Goal: Task Accomplishment & Management: Manage account settings

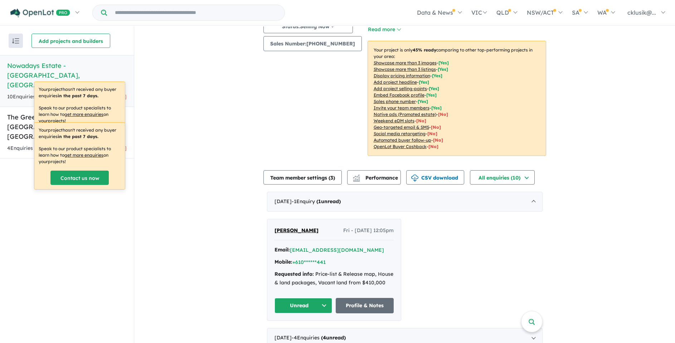
scroll to position [121, 0]
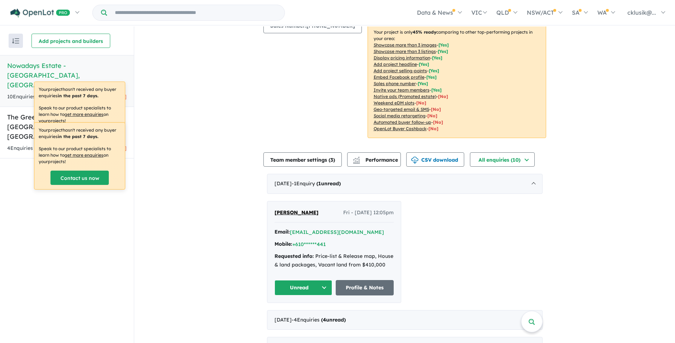
click at [222, 135] on div "View 2 projects in your account Nowadays Estate - [GEOGRAPHIC_DATA] 45 % READY …" at bounding box center [404, 149] width 541 height 486
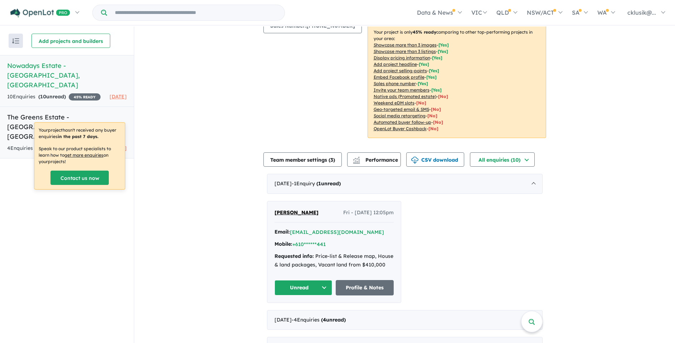
click at [25, 112] on h5 "The Greens Estate - [GEOGRAPHIC_DATA] , [GEOGRAPHIC_DATA]" at bounding box center [67, 126] width 120 height 29
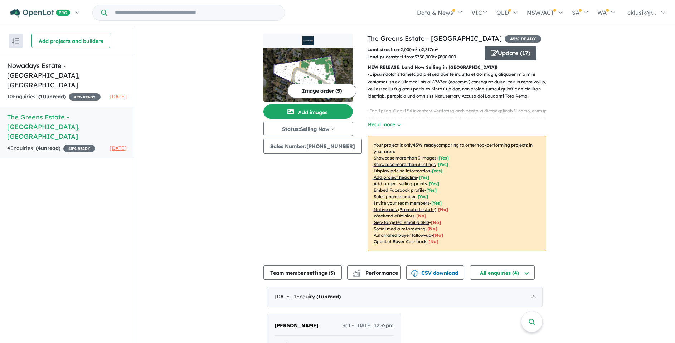
click at [514, 54] on button "Update ( 17 )" at bounding box center [511, 53] width 52 height 14
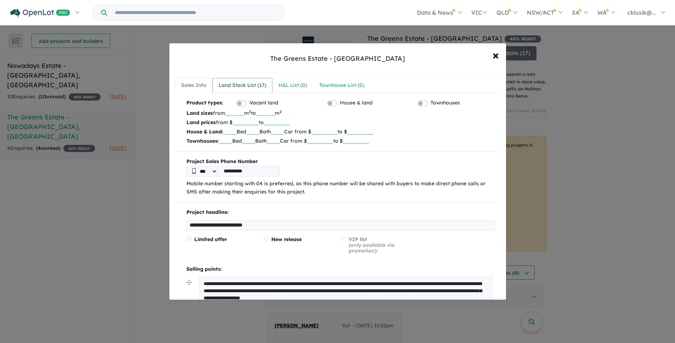
click at [244, 84] on div "Land Stock List ( 17 )" at bounding box center [243, 85] width 48 height 9
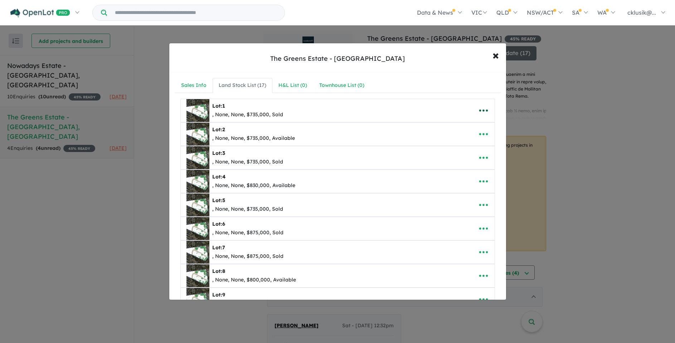
click at [484, 111] on icon "button" at bounding box center [483, 111] width 9 height 2
click at [457, 126] on link "Edit" at bounding box center [468, 128] width 53 height 16
select select "****"
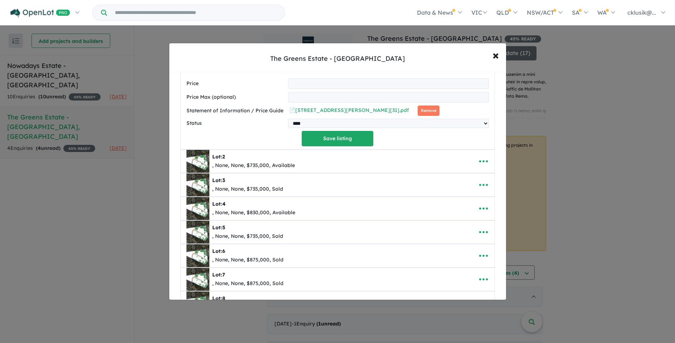
scroll to position [227, 0]
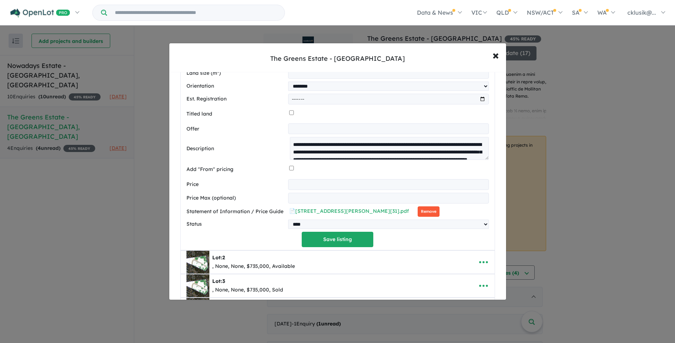
click at [418, 212] on button "Remove" at bounding box center [429, 212] width 22 height 10
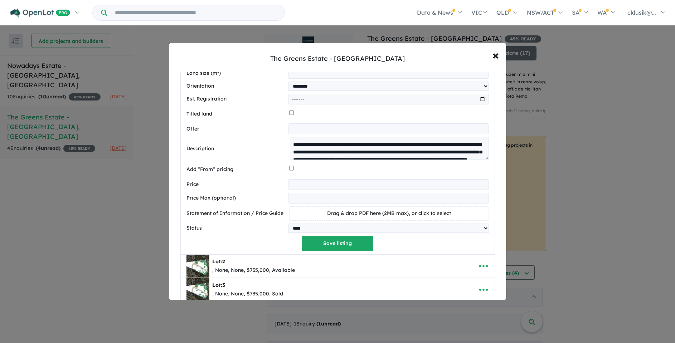
click at [307, 213] on div "Drag & drop PDF here (2MB max), or click to select" at bounding box center [389, 214] width 200 height 14
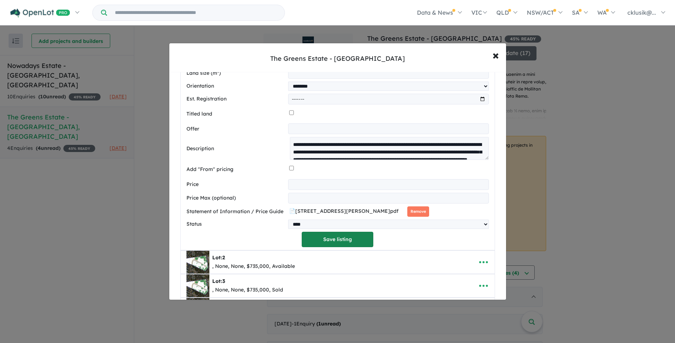
click at [340, 242] on button "Save listing" at bounding box center [338, 239] width 72 height 15
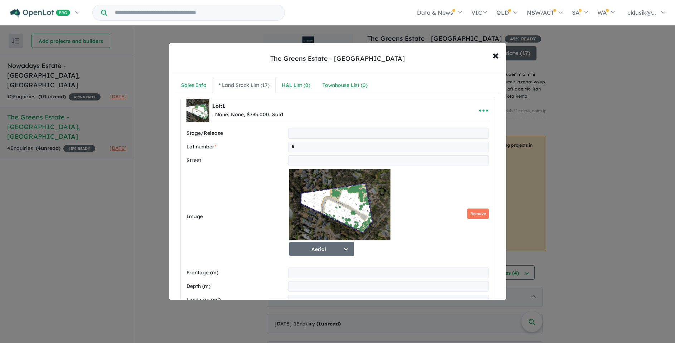
select select "****"
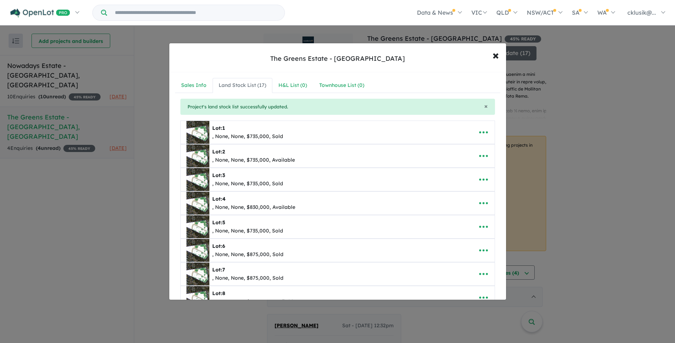
click at [259, 157] on div ", None, None, $735,000, Available" at bounding box center [253, 160] width 83 height 9
click at [487, 154] on button "button" at bounding box center [484, 156] width 22 height 16
click at [465, 176] on link "Edit" at bounding box center [468, 173] width 53 height 16
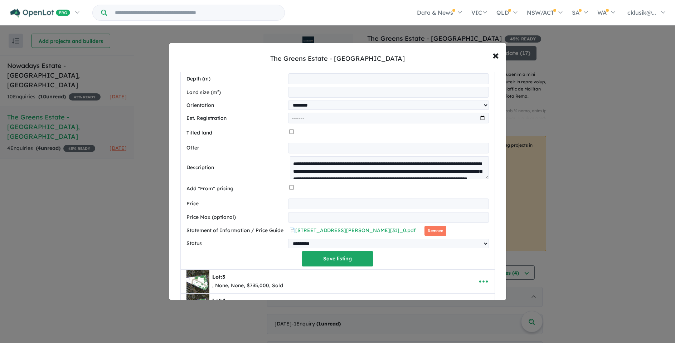
scroll to position [262, 0]
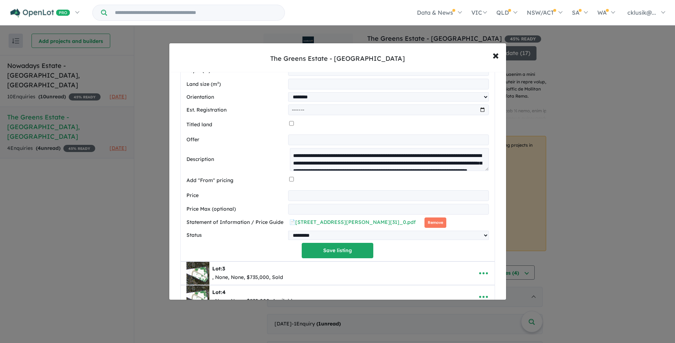
click at [296, 197] on input "*********" at bounding box center [388, 196] width 201 height 11
type input "*********"
click at [425, 227] on button "Remove" at bounding box center [436, 223] width 22 height 10
click at [335, 255] on button "Save listing" at bounding box center [338, 250] width 72 height 15
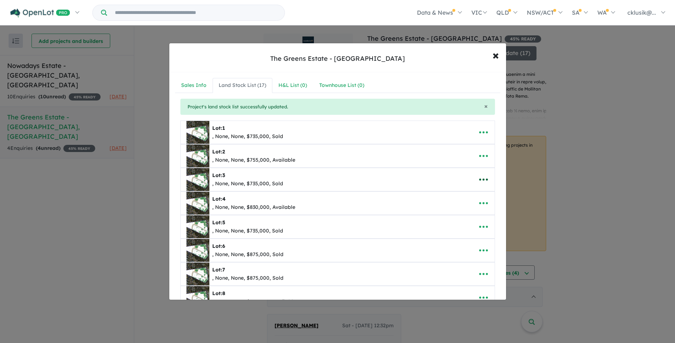
click at [486, 178] on icon "button" at bounding box center [483, 179] width 11 height 11
click at [449, 197] on link "Edit" at bounding box center [468, 197] width 53 height 16
select select "****"
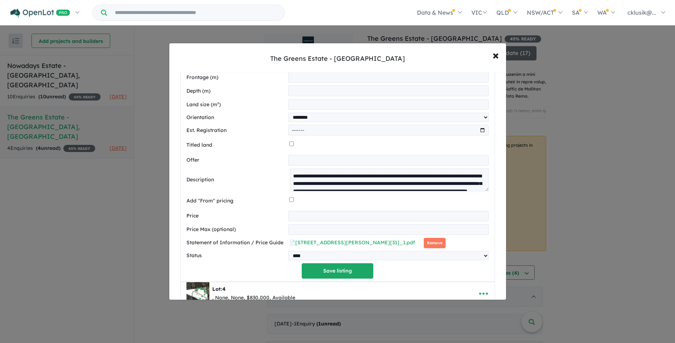
scroll to position [274, 0]
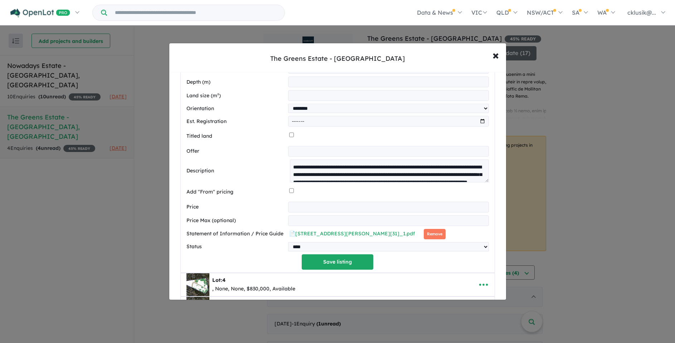
drag, startPoint x: 425, startPoint y: 234, endPoint x: 350, endPoint y: 229, distance: 74.6
click at [424, 234] on button "Remove" at bounding box center [435, 234] width 22 height 10
click at [321, 264] on button "Save listing" at bounding box center [338, 262] width 72 height 15
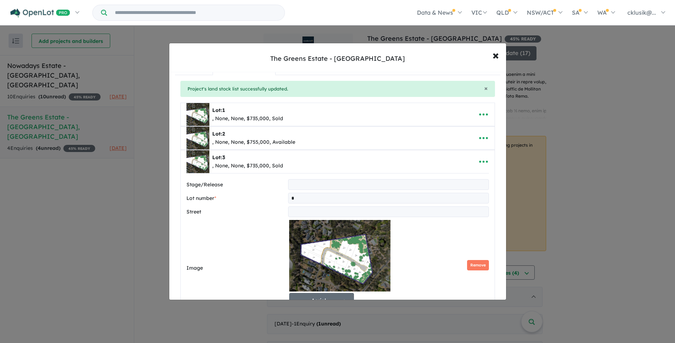
select select "****"
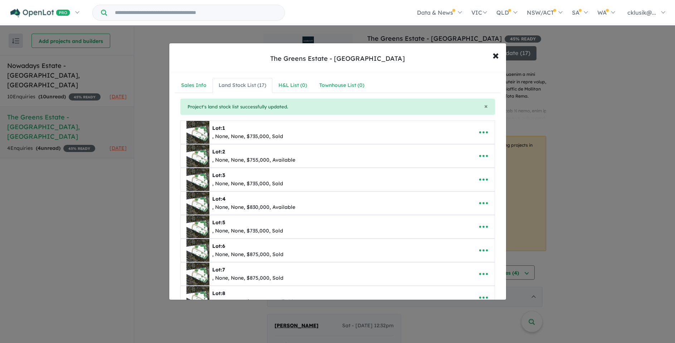
scroll to position [33, 0]
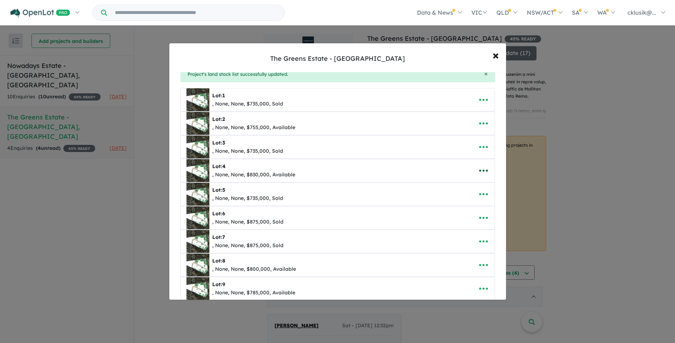
click at [484, 171] on icon "button" at bounding box center [483, 171] width 9 height 2
click at [465, 185] on link "Edit" at bounding box center [468, 188] width 53 height 16
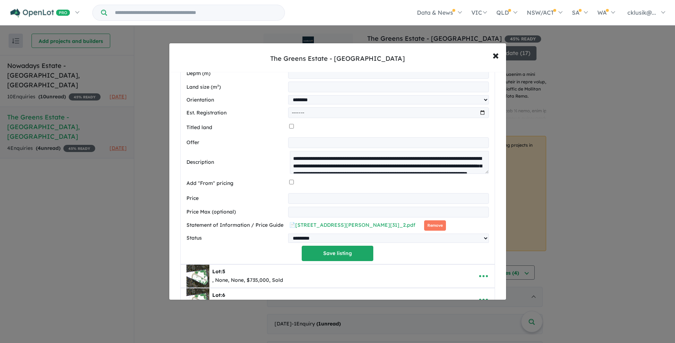
scroll to position [307, 0]
click at [424, 226] on button "Remove" at bounding box center [435, 225] width 22 height 10
click at [336, 258] on button "Save listing" at bounding box center [338, 253] width 72 height 15
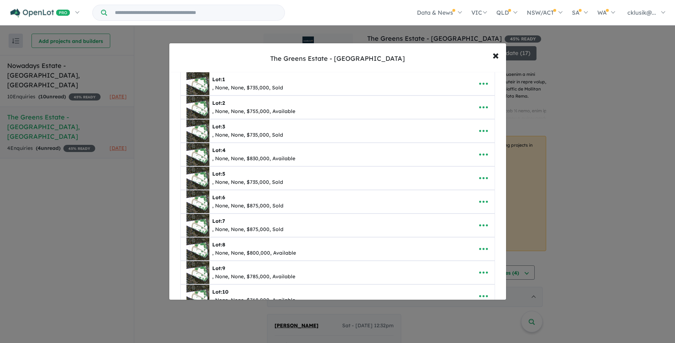
scroll to position [49, 0]
click at [478, 177] on icon "button" at bounding box center [483, 178] width 11 height 11
click at [455, 196] on link "Edit" at bounding box center [468, 195] width 53 height 16
select select "****"
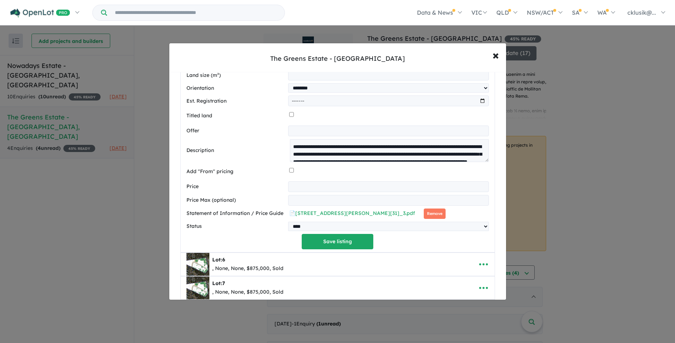
scroll to position [356, 0]
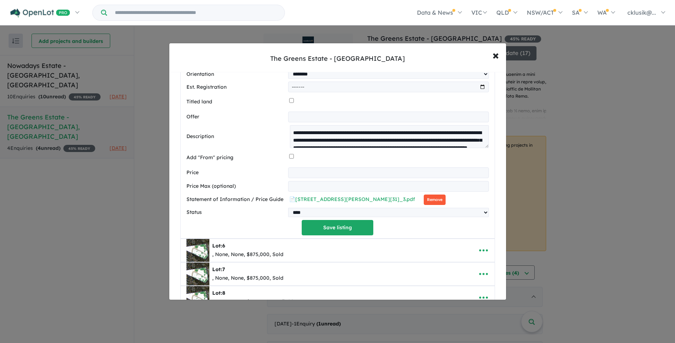
click at [424, 200] on button "Remove" at bounding box center [435, 200] width 22 height 10
click at [335, 234] on button "Save listing" at bounding box center [338, 227] width 72 height 15
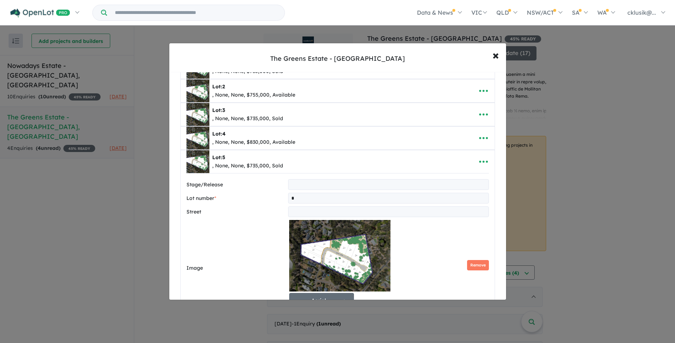
select select "****"
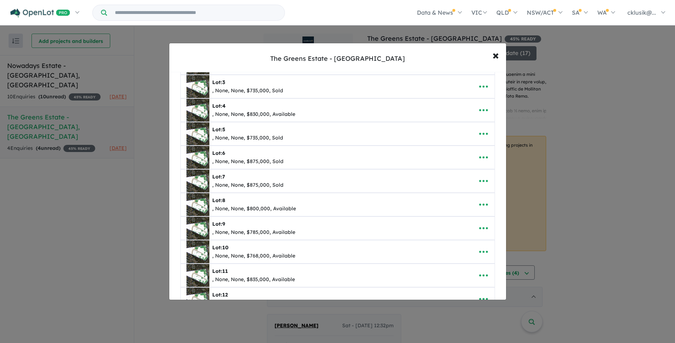
scroll to position [96, 0]
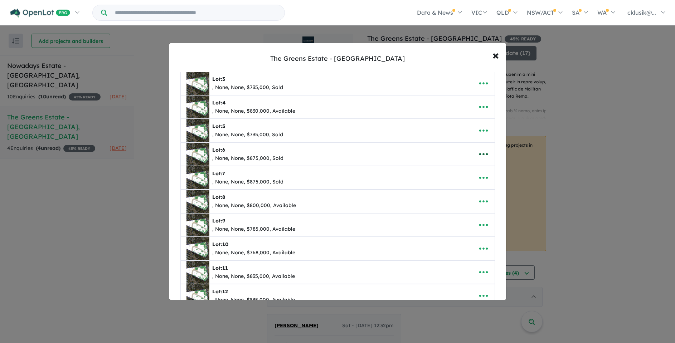
click at [482, 158] on icon "button" at bounding box center [483, 154] width 11 height 11
click at [451, 168] on link "Edit" at bounding box center [468, 172] width 53 height 16
select select "****"
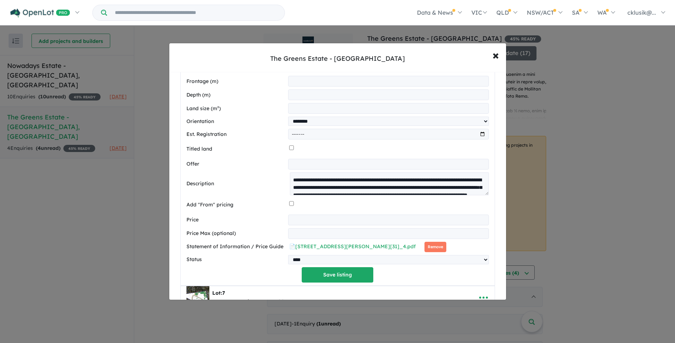
scroll to position [336, 0]
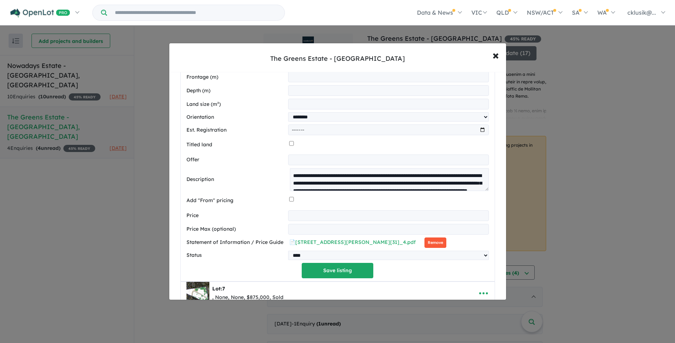
click at [425, 245] on button "Remove" at bounding box center [436, 243] width 22 height 10
click at [331, 270] on button "Save listing" at bounding box center [338, 270] width 72 height 15
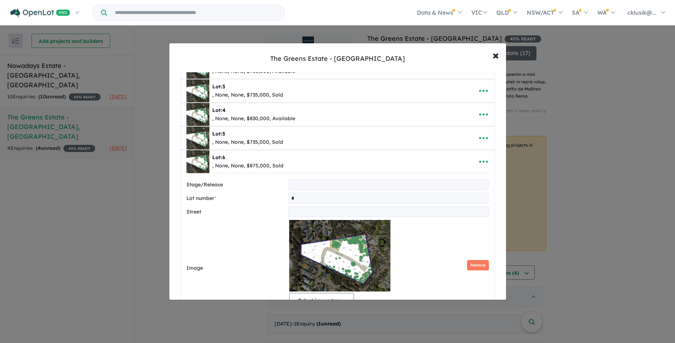
select select "****"
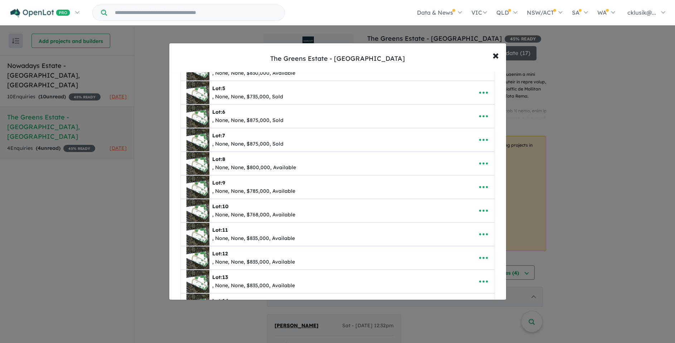
scroll to position [141, 0]
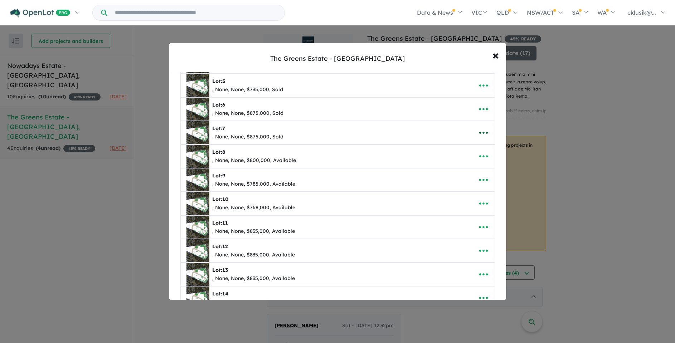
click at [481, 130] on icon "button" at bounding box center [483, 133] width 11 height 11
click at [457, 148] on link "Edit" at bounding box center [468, 150] width 53 height 16
select select "****"
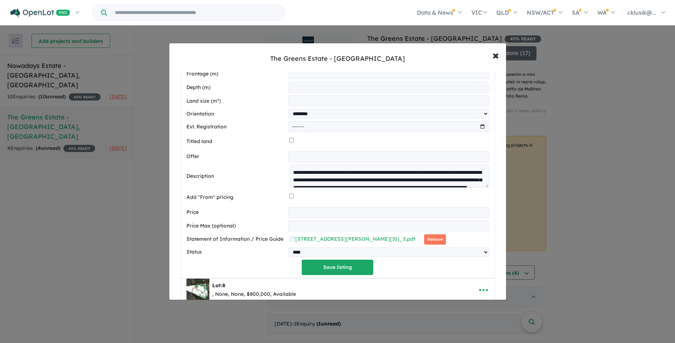
scroll to position [380, 0]
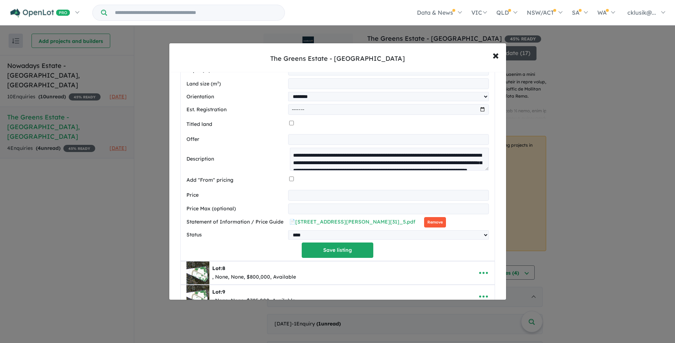
click at [427, 223] on button "Remove" at bounding box center [435, 222] width 22 height 10
click at [327, 258] on button "Save listing" at bounding box center [338, 250] width 72 height 15
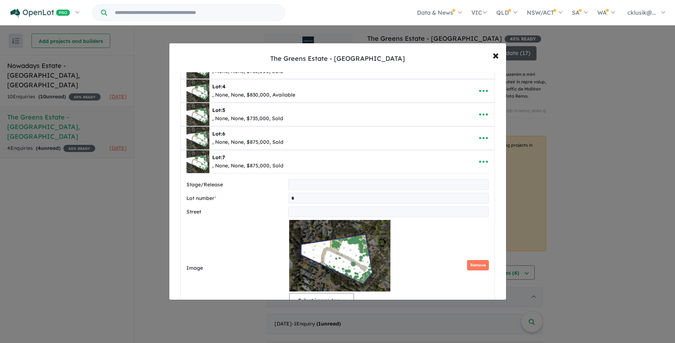
select select "****"
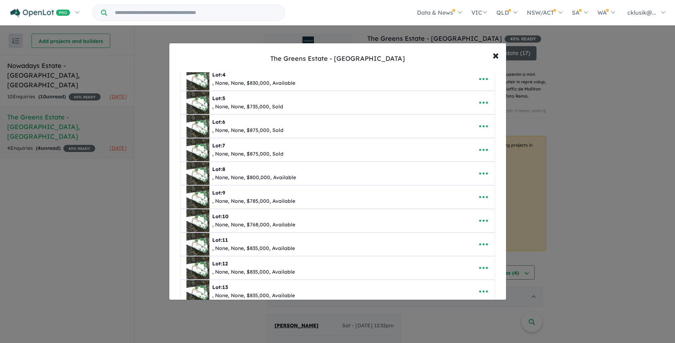
scroll to position [128, 0]
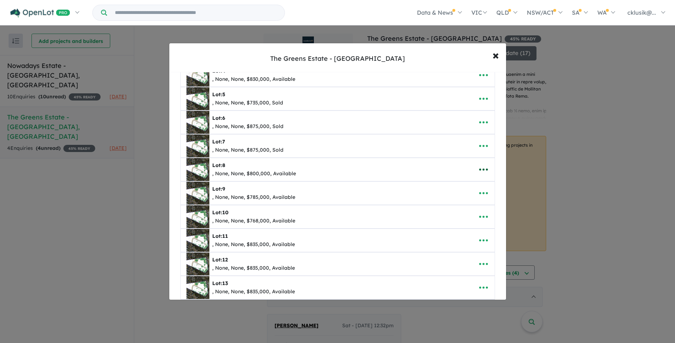
click at [479, 170] on icon "button" at bounding box center [483, 170] width 9 height 2
click at [449, 188] on link "Edit" at bounding box center [468, 187] width 53 height 16
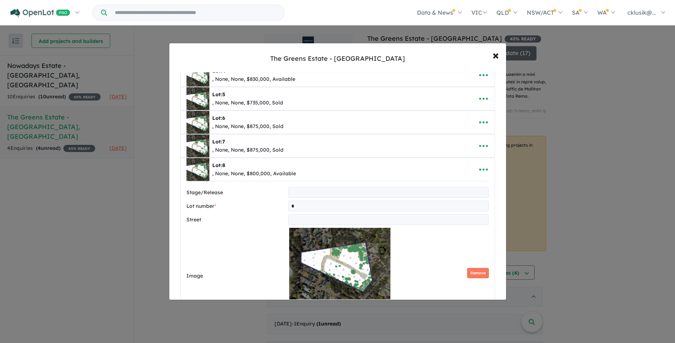
scroll to position [508, 0]
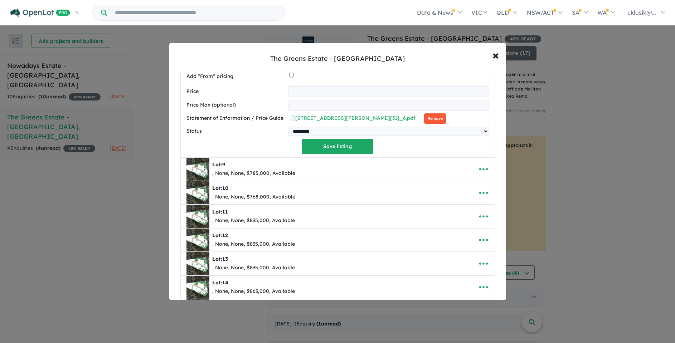
click at [424, 120] on button "Remove" at bounding box center [435, 119] width 22 height 10
click at [315, 151] on button "Save listing" at bounding box center [338, 146] width 72 height 15
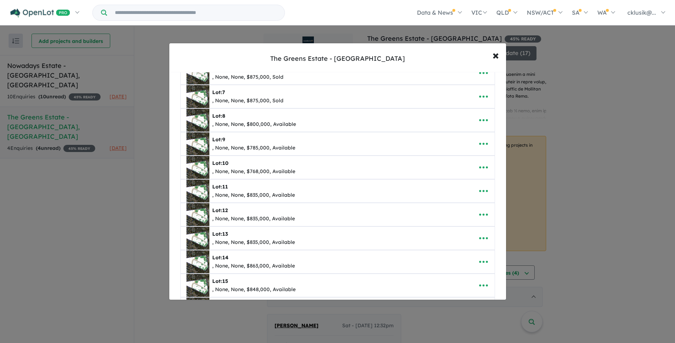
scroll to position [179, 0]
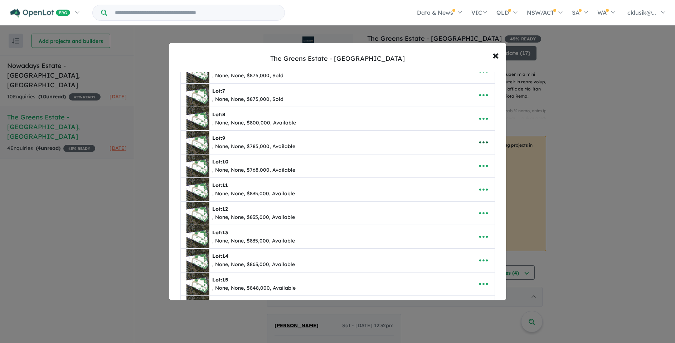
click at [483, 143] on icon "button" at bounding box center [483, 142] width 11 height 11
click at [464, 163] on link "Edit" at bounding box center [468, 160] width 53 height 16
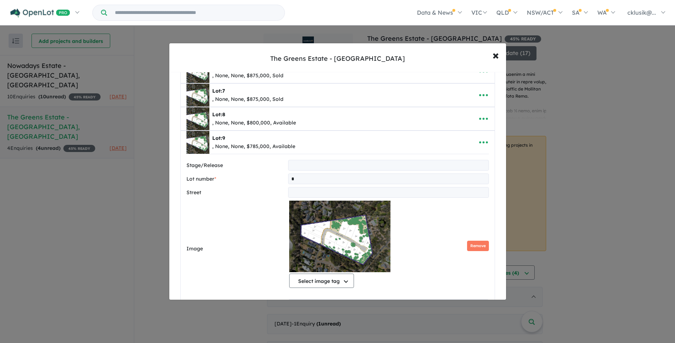
scroll to position [448, 0]
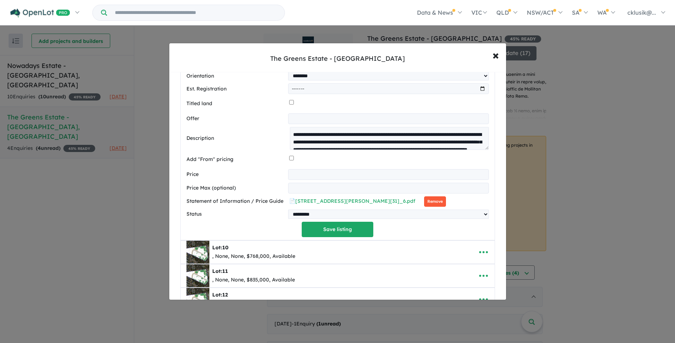
click at [424, 204] on button "Remove" at bounding box center [435, 202] width 22 height 10
click at [337, 229] on button "Save listing" at bounding box center [338, 229] width 72 height 15
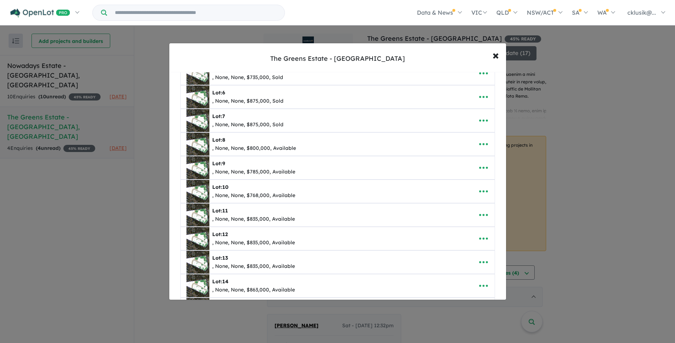
scroll to position [155, 0]
click at [478, 192] on icon "button" at bounding box center [483, 190] width 11 height 11
click at [456, 207] on link "Edit" at bounding box center [468, 208] width 53 height 16
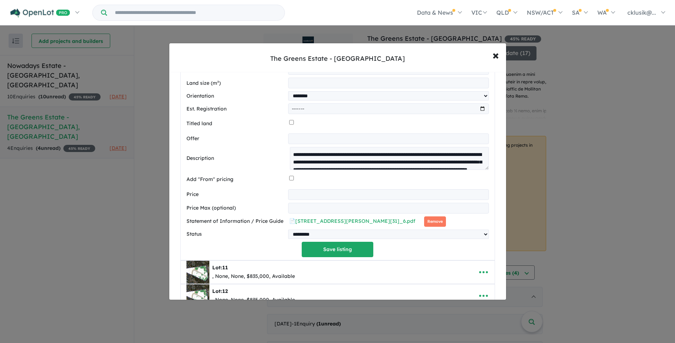
scroll to position [460, 0]
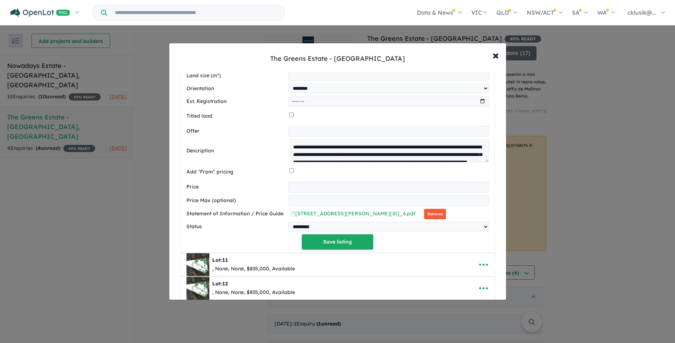
click at [424, 220] on button "Remove" at bounding box center [435, 214] width 22 height 10
click at [332, 244] on button "Save listing" at bounding box center [338, 242] width 72 height 15
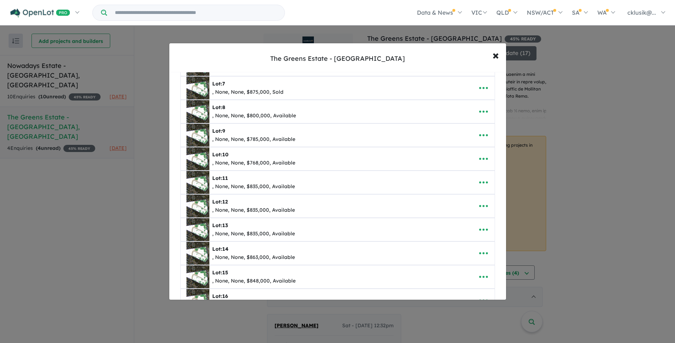
scroll to position [204, 0]
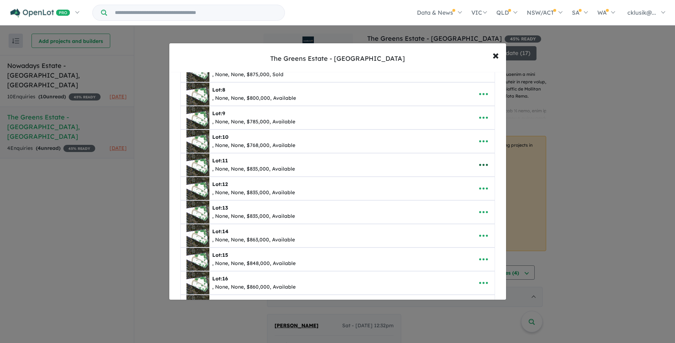
click at [481, 165] on icon "button" at bounding box center [483, 165] width 9 height 2
click at [471, 181] on link "Edit" at bounding box center [468, 182] width 53 height 16
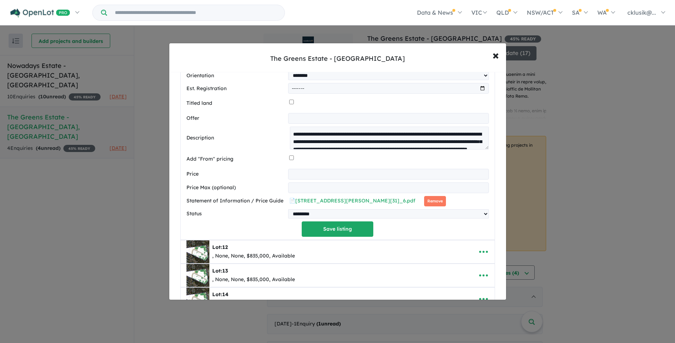
scroll to position [499, 0]
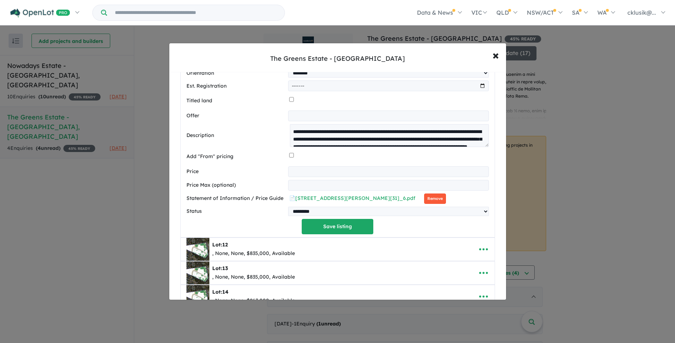
click at [424, 198] on button "Remove" at bounding box center [435, 199] width 22 height 10
click at [321, 226] on button "Save listing" at bounding box center [338, 226] width 72 height 15
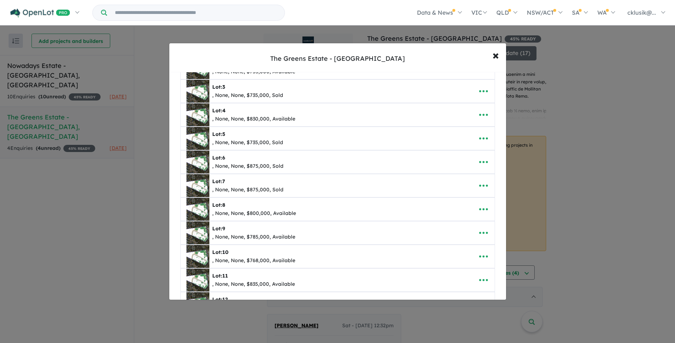
scroll to position [0, 0]
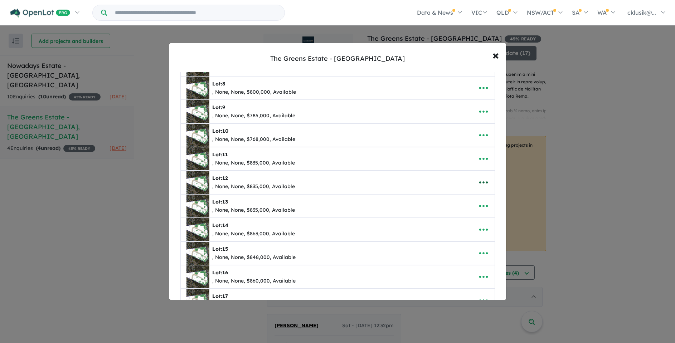
drag, startPoint x: 488, startPoint y: 182, endPoint x: 478, endPoint y: 185, distance: 10.3
click at [488, 182] on button "button" at bounding box center [484, 182] width 22 height 16
click at [473, 191] on div "Edit Remove Copy" at bounding box center [484, 182] width 22 height 16
drag, startPoint x: 480, startPoint y: 182, endPoint x: 478, endPoint y: 192, distance: 9.6
click at [479, 184] on icon "button" at bounding box center [483, 182] width 11 height 11
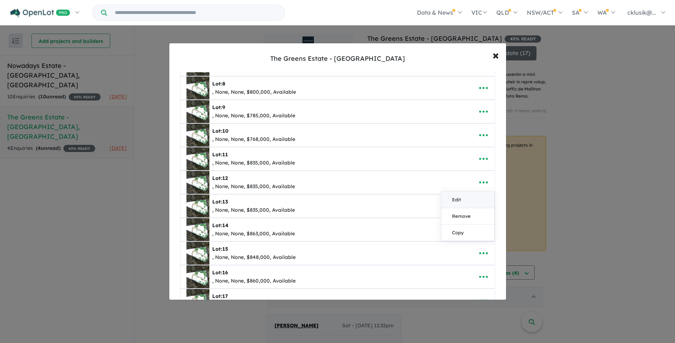
click at [474, 202] on link "Edit" at bounding box center [468, 200] width 53 height 16
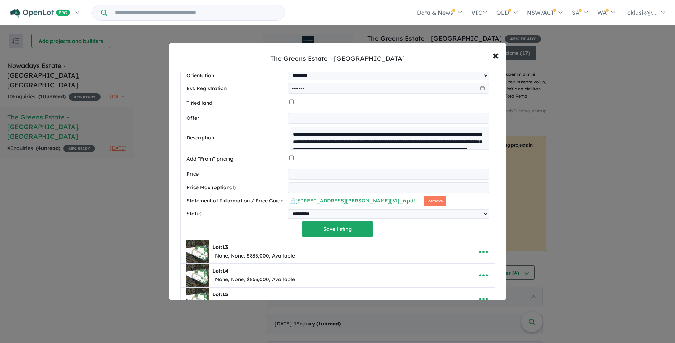
scroll to position [521, 0]
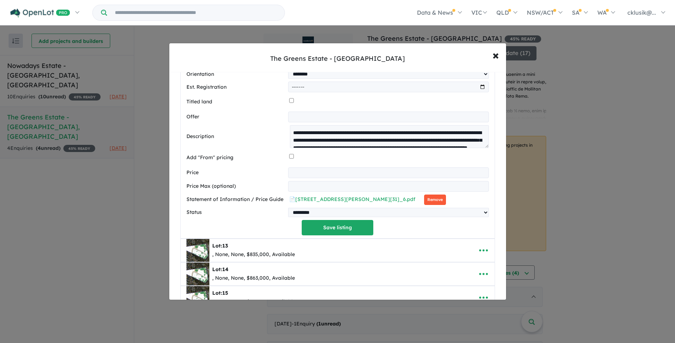
click at [427, 201] on button "Remove" at bounding box center [435, 200] width 22 height 10
click at [350, 227] on button "Save listing" at bounding box center [338, 227] width 72 height 15
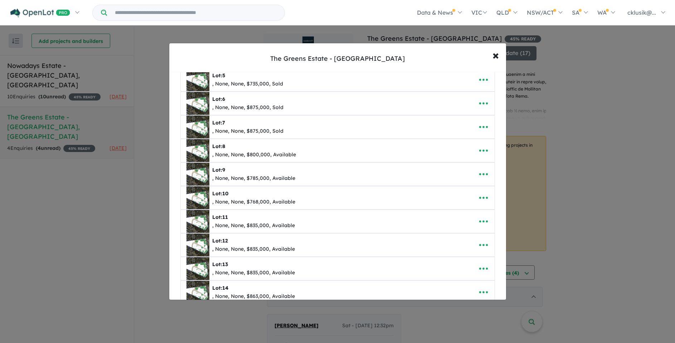
scroll to position [220, 0]
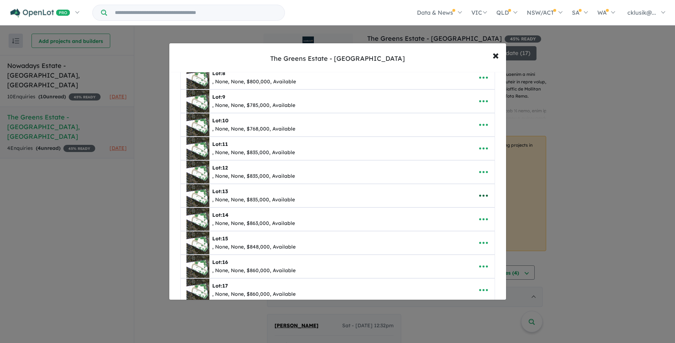
click at [478, 196] on icon "button" at bounding box center [483, 196] width 11 height 11
click at [452, 211] on link "Edit" at bounding box center [468, 213] width 53 height 16
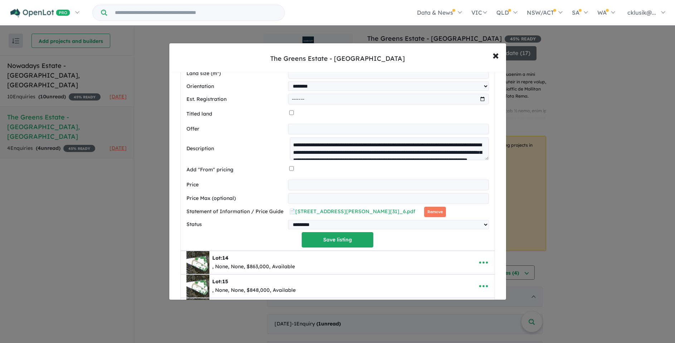
scroll to position [533, 0]
click at [424, 211] on button "Remove" at bounding box center [435, 212] width 22 height 10
click at [336, 245] on button "Save listing" at bounding box center [338, 239] width 72 height 15
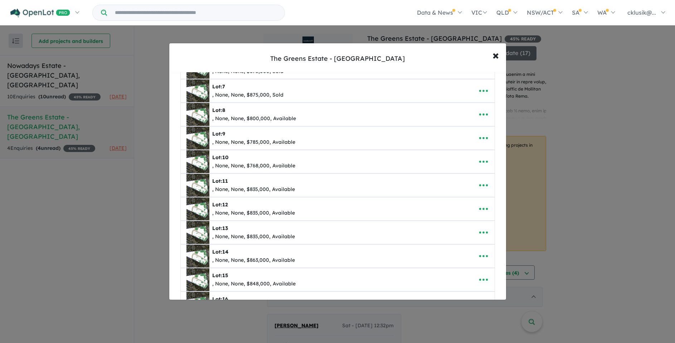
scroll to position [280, 0]
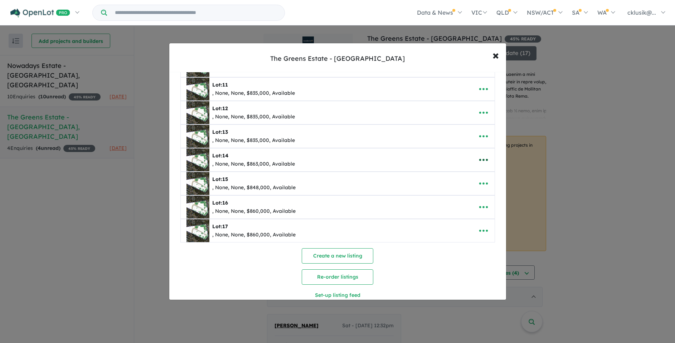
click at [476, 158] on button "button" at bounding box center [484, 160] width 22 height 16
click at [463, 176] on link "Edit" at bounding box center [468, 177] width 53 height 16
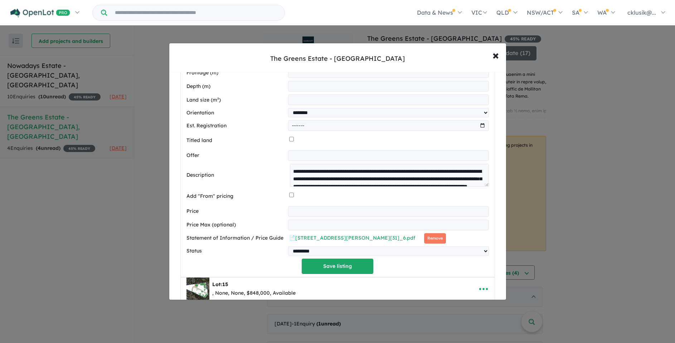
scroll to position [540, 0]
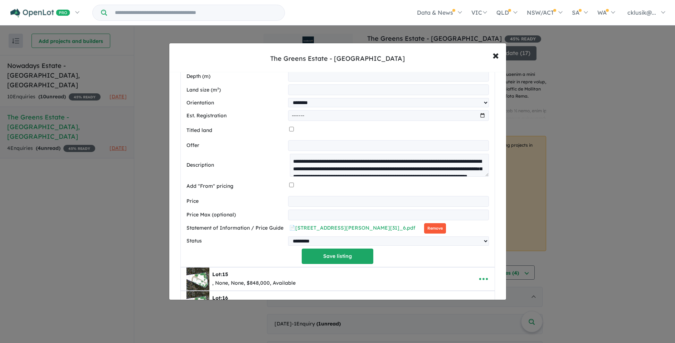
click at [424, 228] on button "Remove" at bounding box center [435, 228] width 22 height 10
click at [329, 259] on button "Save listing" at bounding box center [338, 256] width 72 height 15
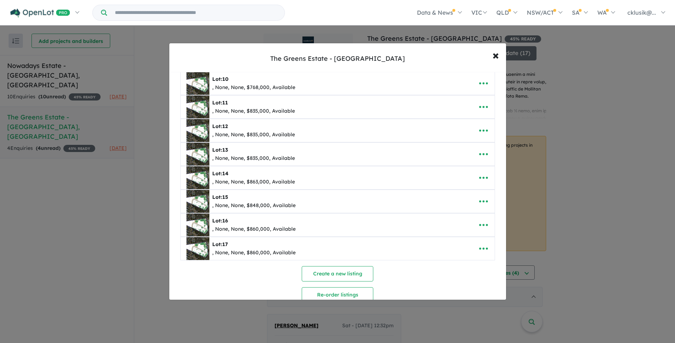
scroll to position [262, 0]
click at [481, 202] on icon "button" at bounding box center [483, 201] width 11 height 11
click at [456, 219] on link "Edit" at bounding box center [468, 219] width 53 height 16
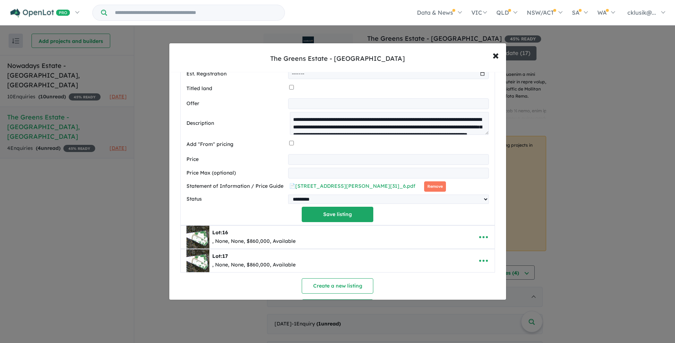
scroll to position [621, 0]
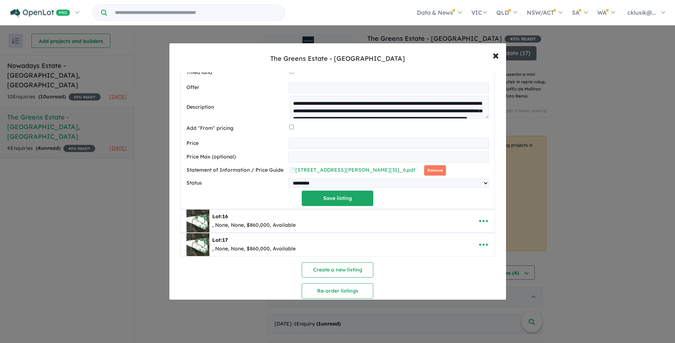
click at [424, 169] on button "Remove" at bounding box center [435, 170] width 22 height 10
click at [348, 205] on button "Save listing" at bounding box center [338, 198] width 72 height 15
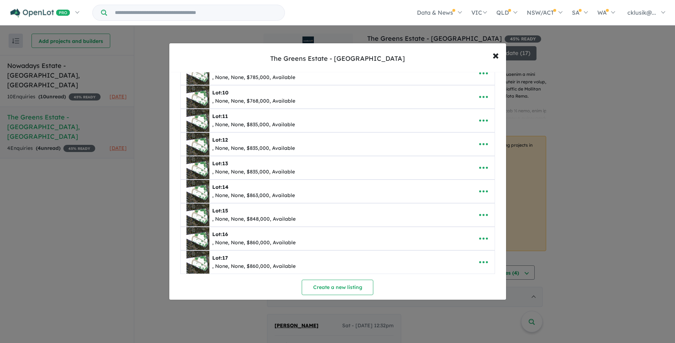
scroll to position [251, 0]
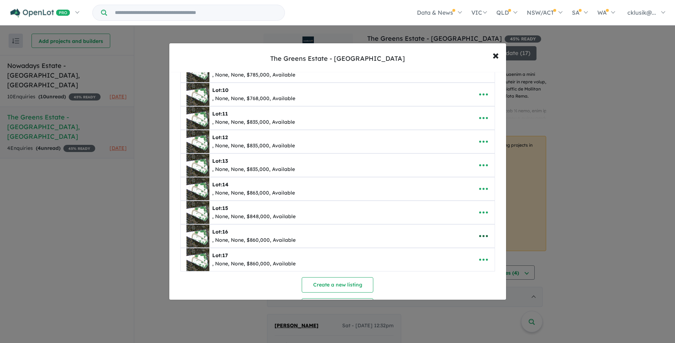
click at [478, 237] on icon "button" at bounding box center [483, 236] width 11 height 11
click at [470, 250] on link "Edit" at bounding box center [468, 254] width 53 height 16
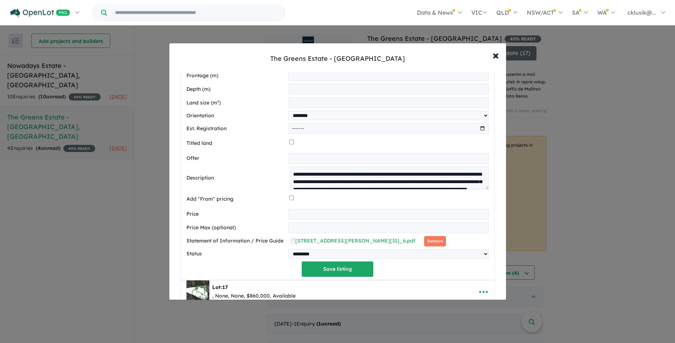
scroll to position [577, 0]
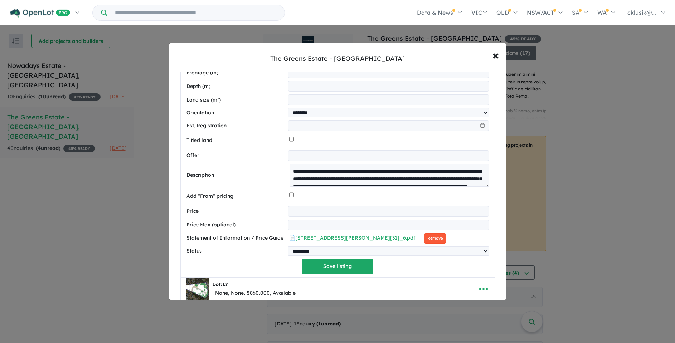
click at [424, 237] on button "Remove" at bounding box center [435, 239] width 22 height 10
click at [328, 271] on button "Save listing" at bounding box center [338, 266] width 72 height 15
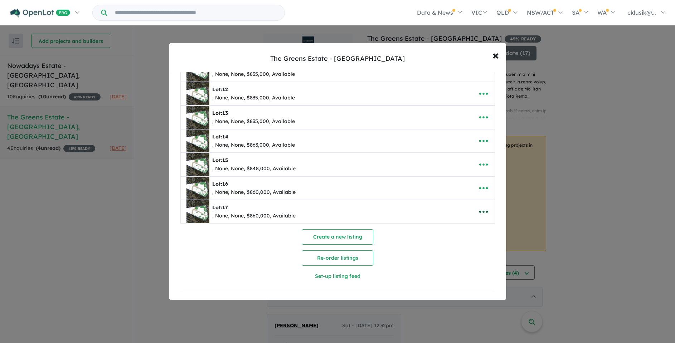
scroll to position [303, 0]
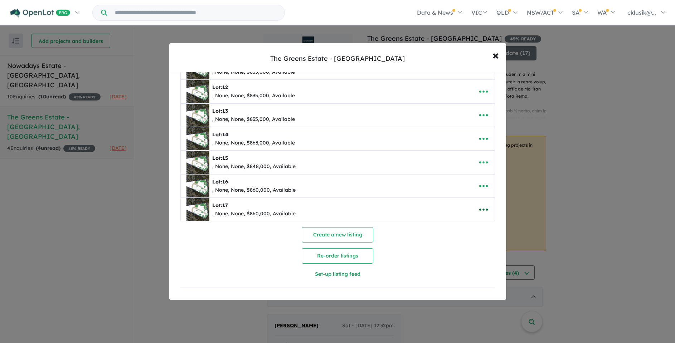
click at [480, 206] on icon "button" at bounding box center [483, 210] width 11 height 11
click at [470, 222] on link "Edit" at bounding box center [468, 227] width 53 height 16
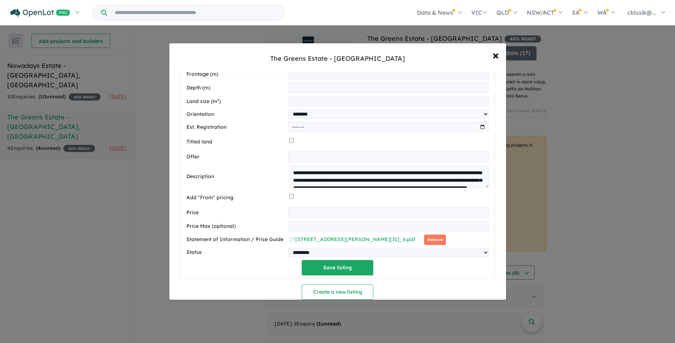
scroll to position [630, 0]
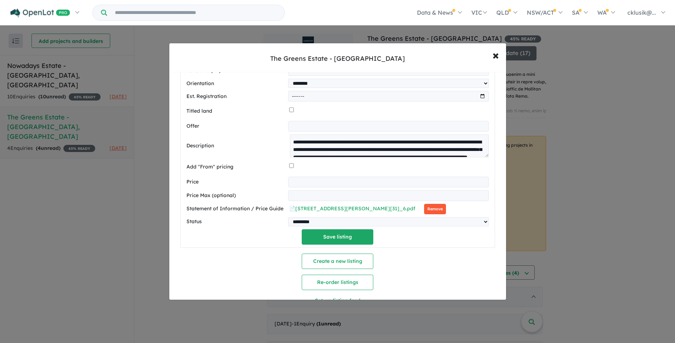
click at [424, 210] on button "Remove" at bounding box center [435, 209] width 22 height 10
click at [314, 224] on select "********* ******** **** ******" at bounding box center [388, 221] width 201 height 9
select select "****"
click at [288, 218] on select "********* ******** **** ******" at bounding box center [388, 221] width 201 height 9
click at [346, 240] on button "Save listing" at bounding box center [338, 237] width 72 height 15
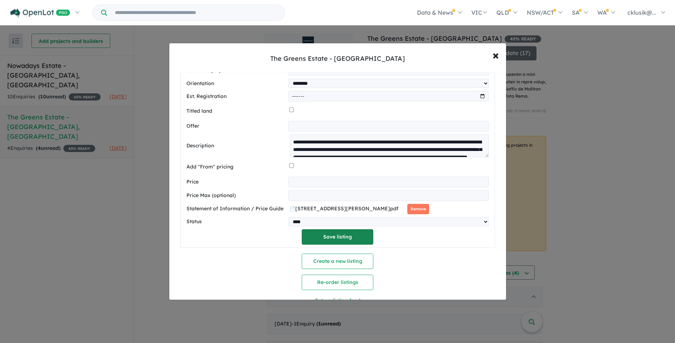
select select "****"
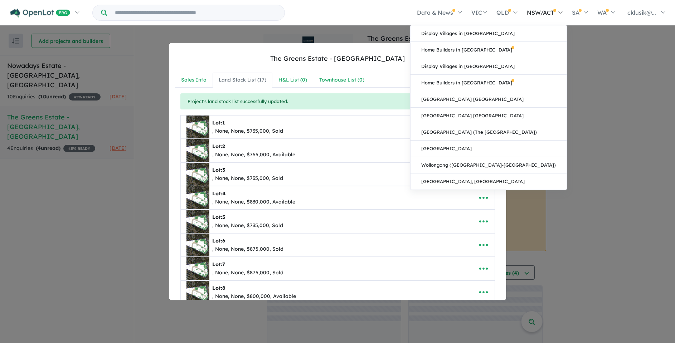
scroll to position [0, 0]
